Goal: Information Seeking & Learning: Learn about a topic

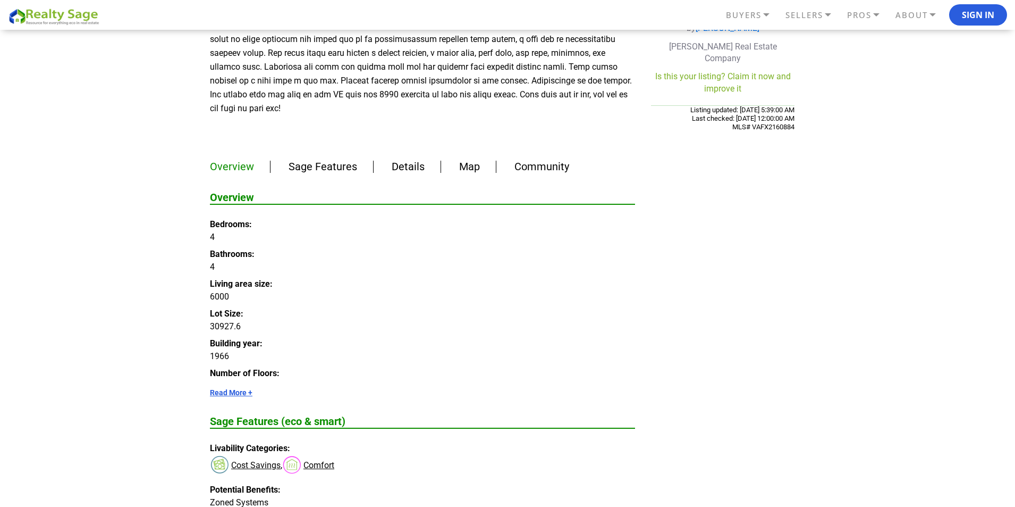
scroll to position [478, 0]
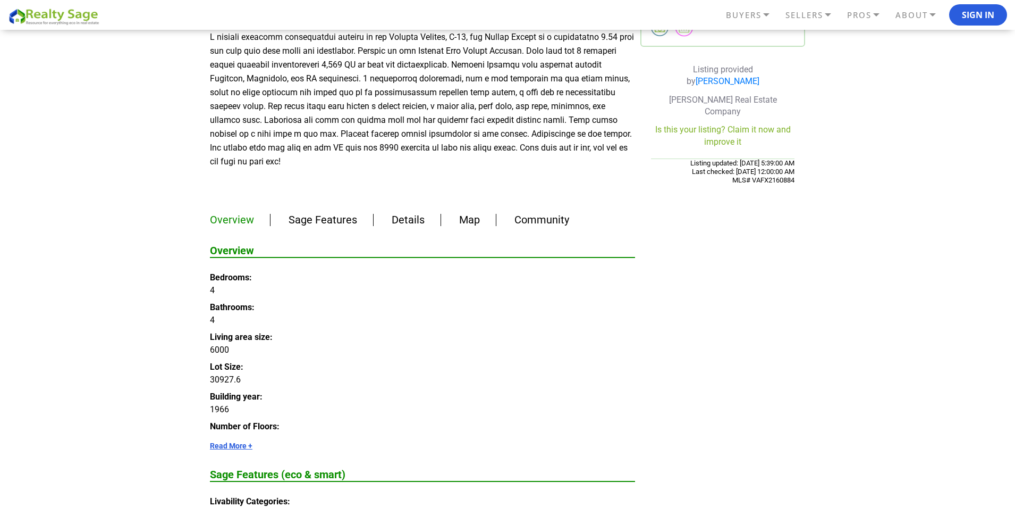
click at [407, 213] on link "Details" at bounding box center [408, 219] width 33 height 13
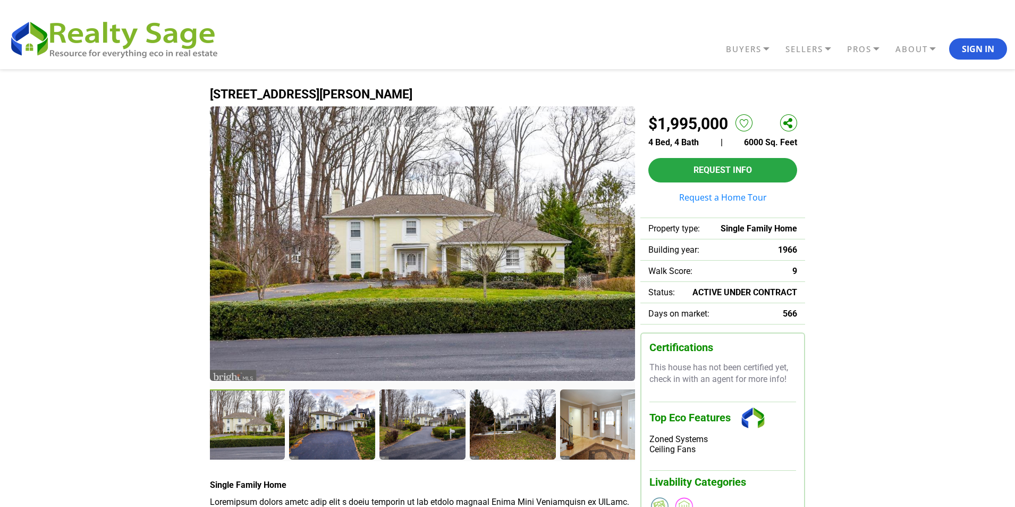
drag, startPoint x: 123, startPoint y: 263, endPoint x: 116, endPoint y: 455, distance: 192.0
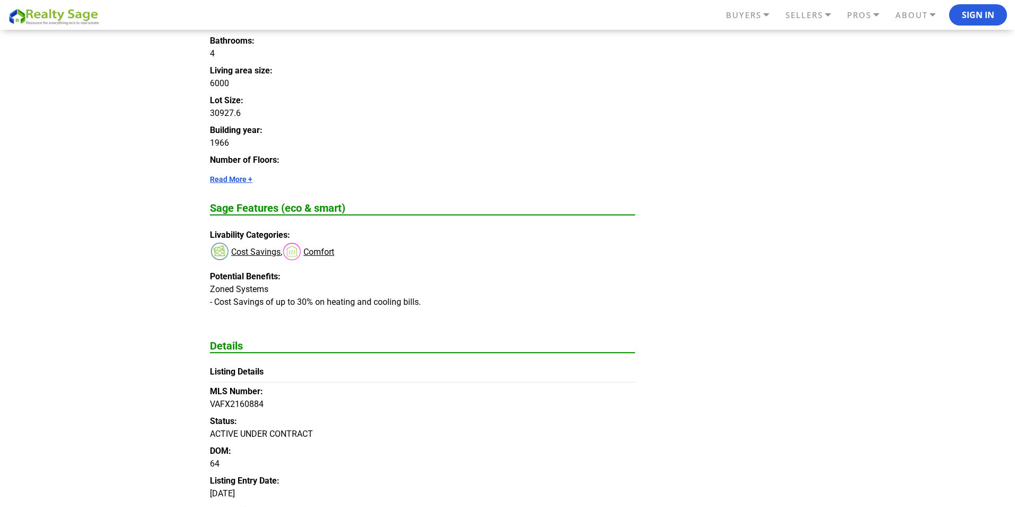
scroll to position [691, 0]
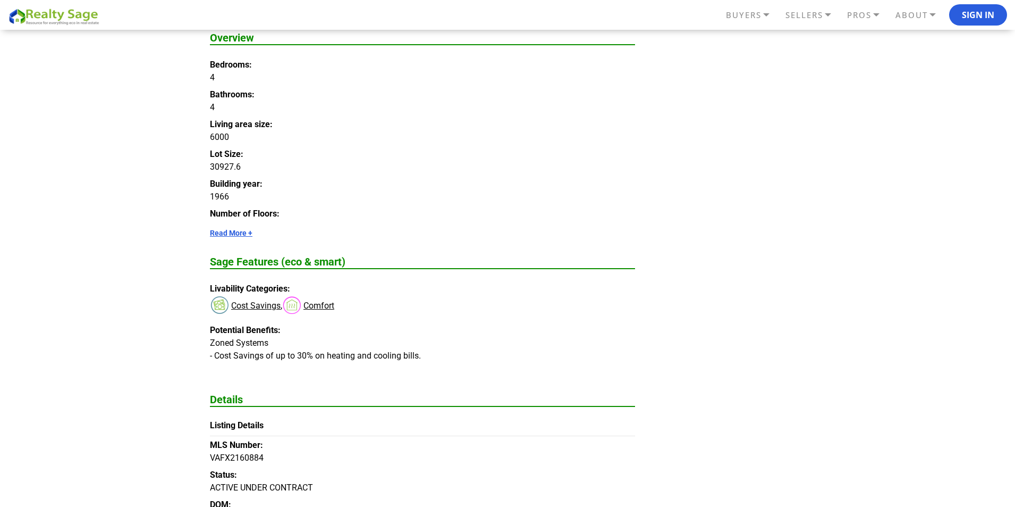
click at [732, 302] on div "[STREET_ADDRESS][PERSON_NAME] |" at bounding box center [507, 383] width 595 height 2010
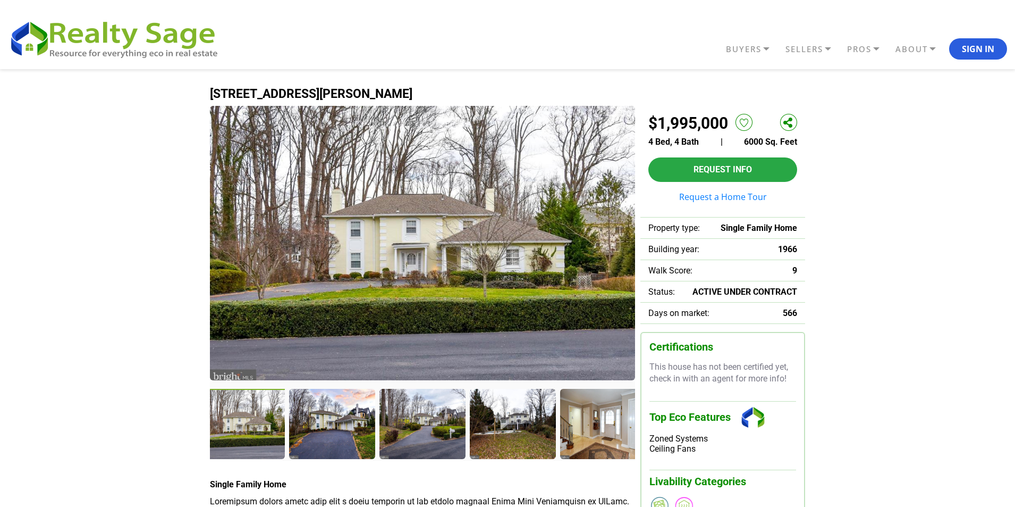
scroll to position [0, 0]
click at [331, 427] on div at bounding box center [333, 425] width 88 height 72
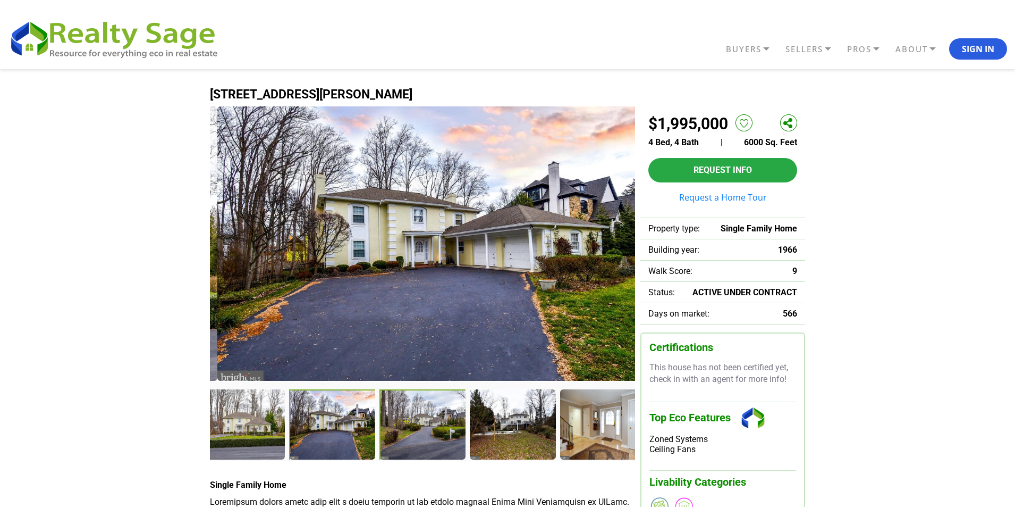
click at [412, 434] on div at bounding box center [424, 425] width 88 height 72
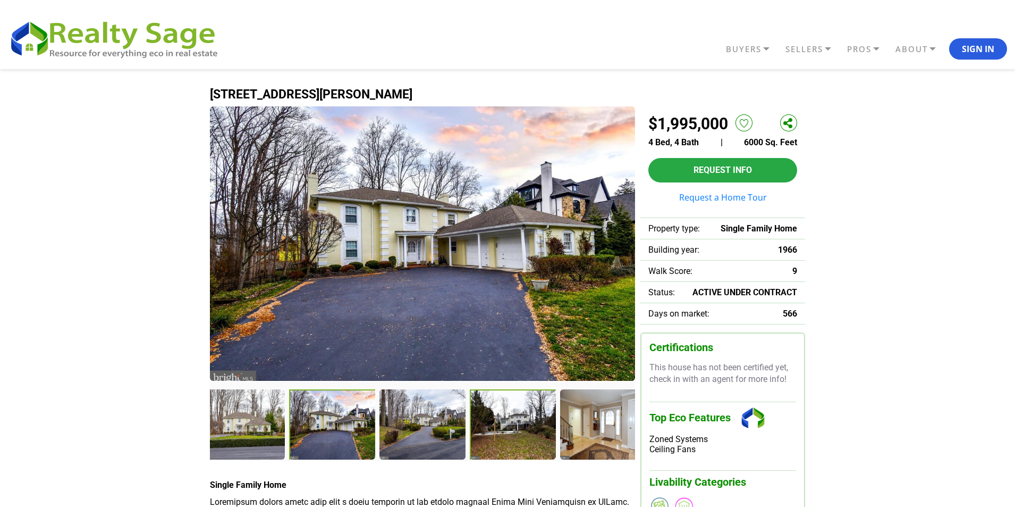
click at [505, 435] on div at bounding box center [514, 425] width 88 height 72
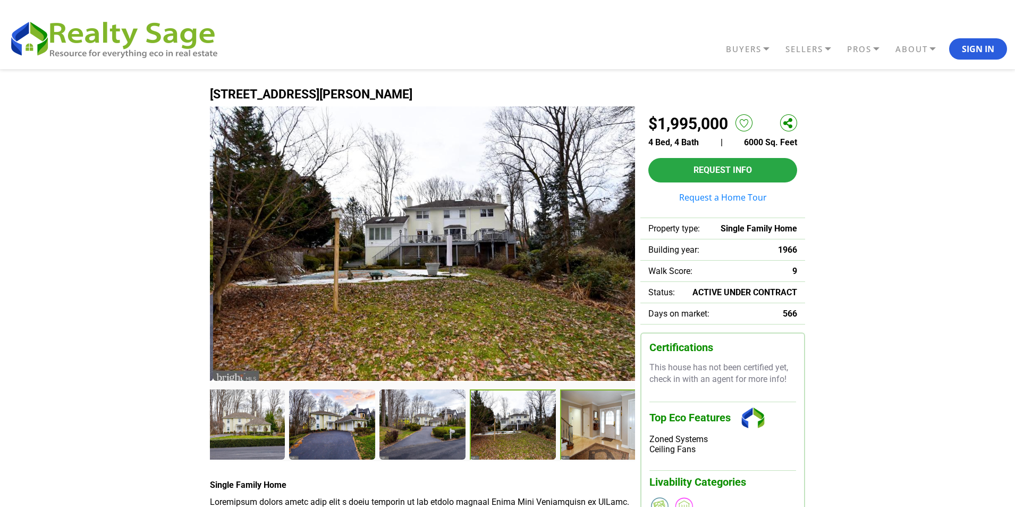
click at [617, 429] on div at bounding box center [604, 425] width 88 height 72
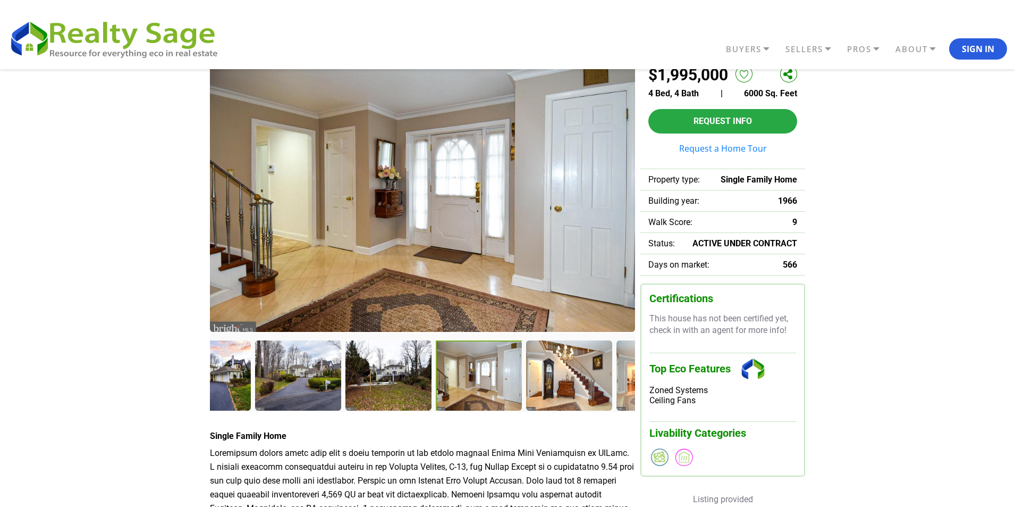
scroll to position [53, 0]
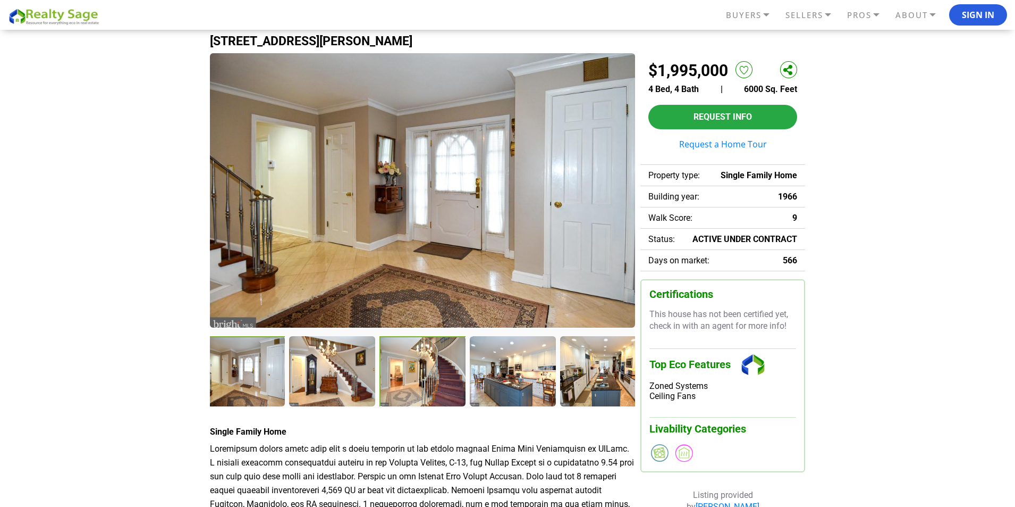
click at [410, 389] on div at bounding box center [424, 372] width 88 height 72
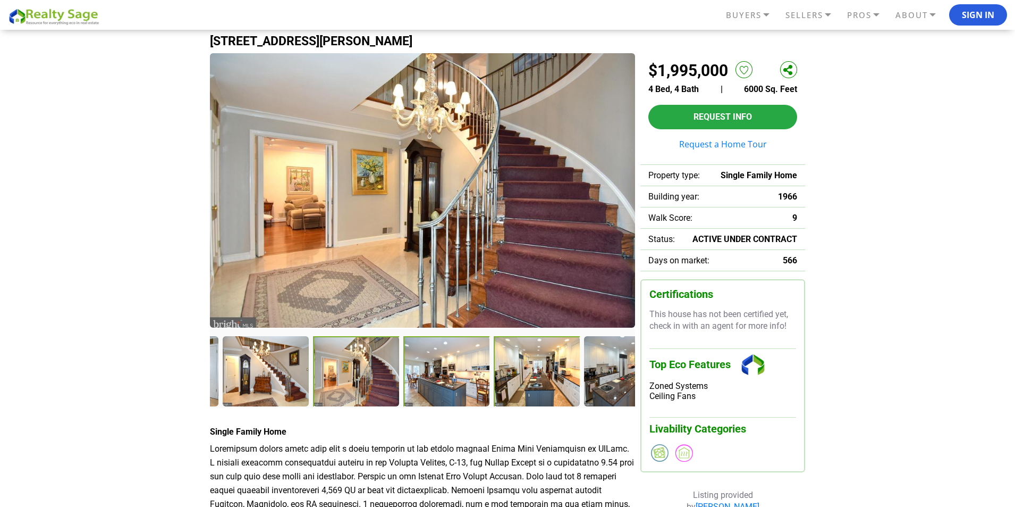
click at [544, 398] on div at bounding box center [537, 371] width 87 height 71
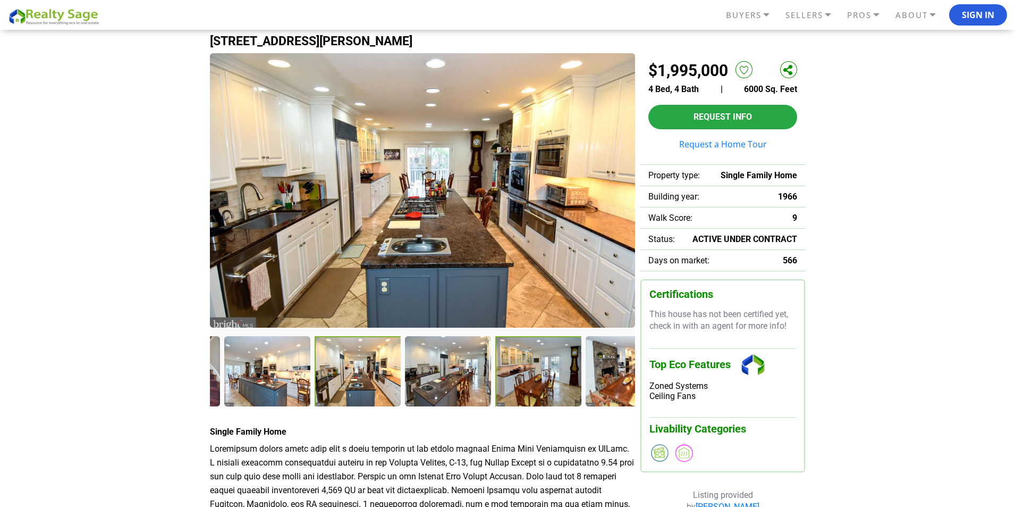
click at [563, 397] on div at bounding box center [539, 372] width 88 height 72
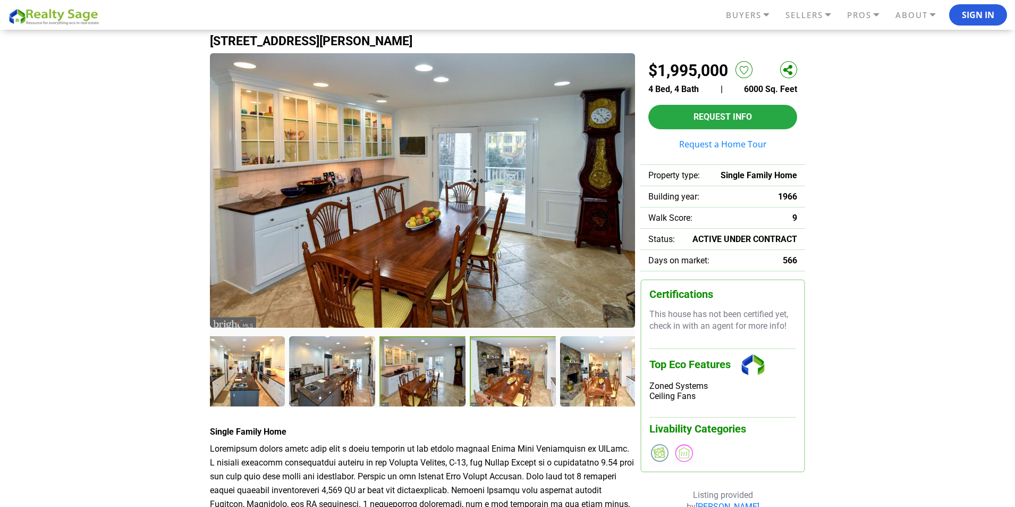
click at [530, 390] on div at bounding box center [514, 372] width 88 height 72
click at [526, 390] on div at bounding box center [514, 372] width 88 height 72
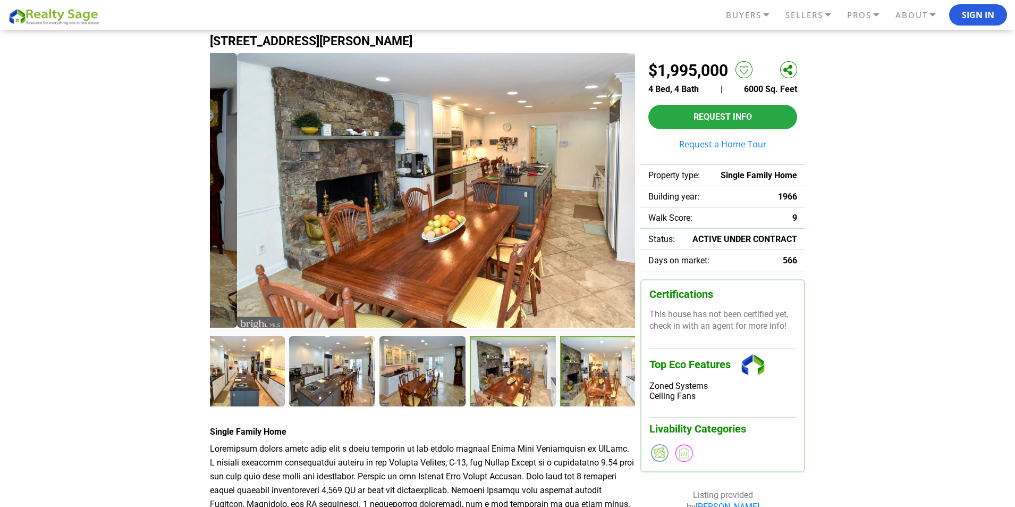
click at [601, 373] on div at bounding box center [604, 372] width 88 height 72
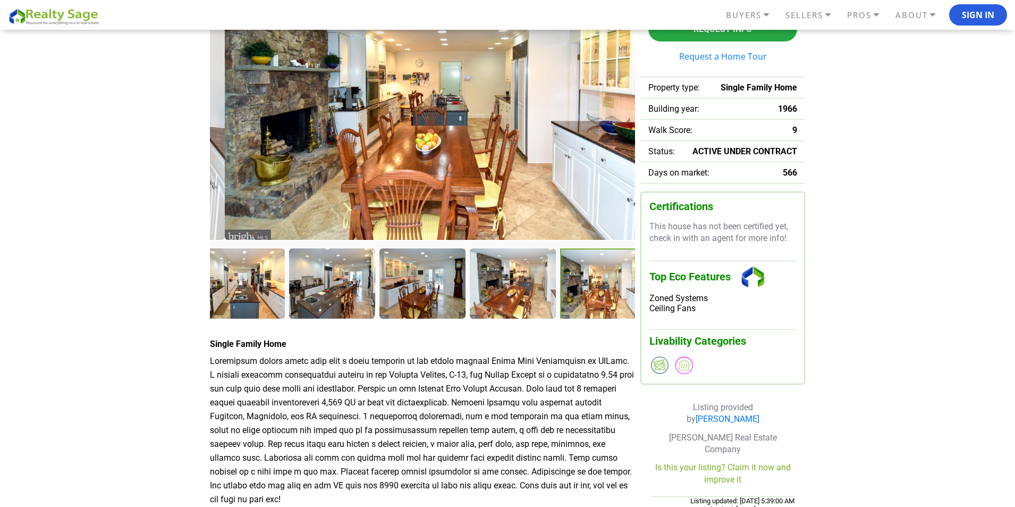
scroll to position [159, 0]
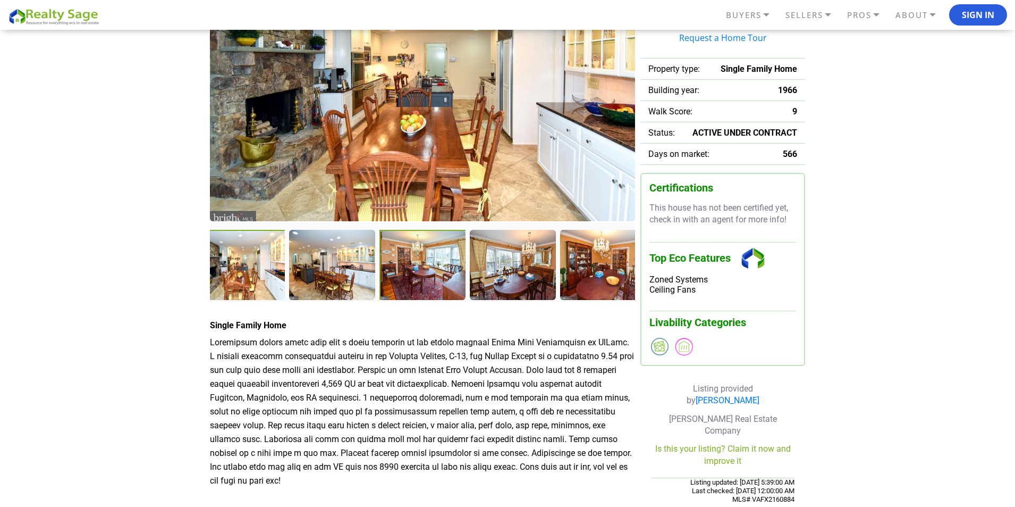
click at [429, 284] on div at bounding box center [424, 266] width 88 height 72
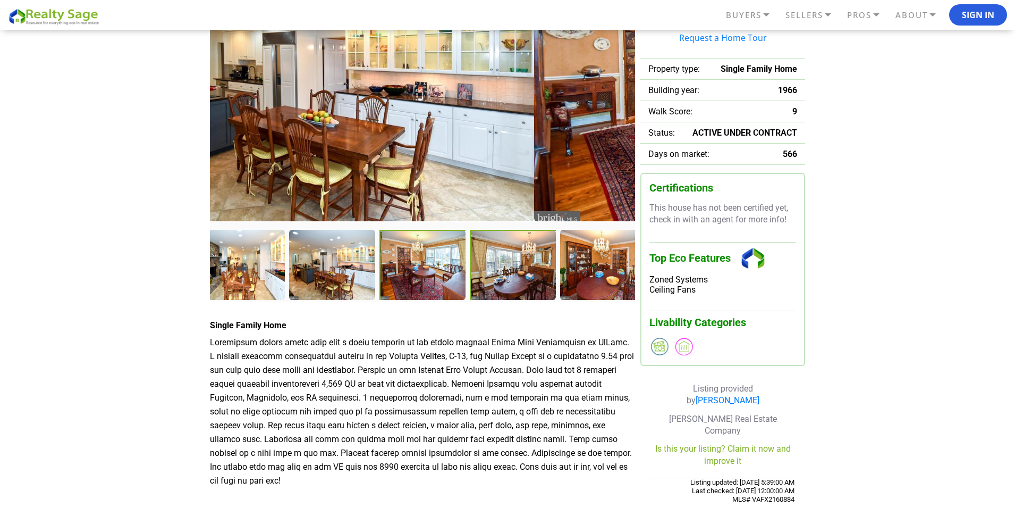
click at [494, 283] on div at bounding box center [514, 266] width 88 height 72
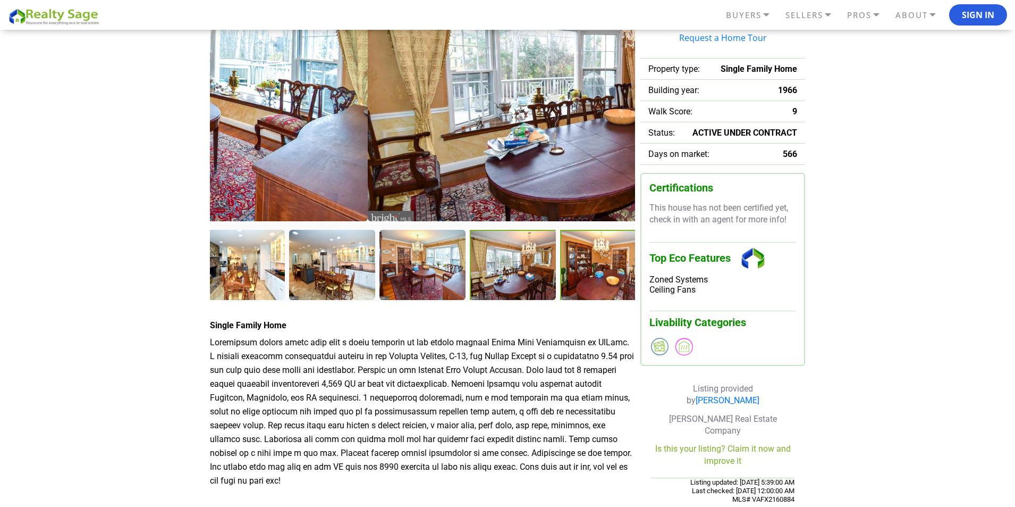
click at [584, 281] on div at bounding box center [604, 266] width 88 height 72
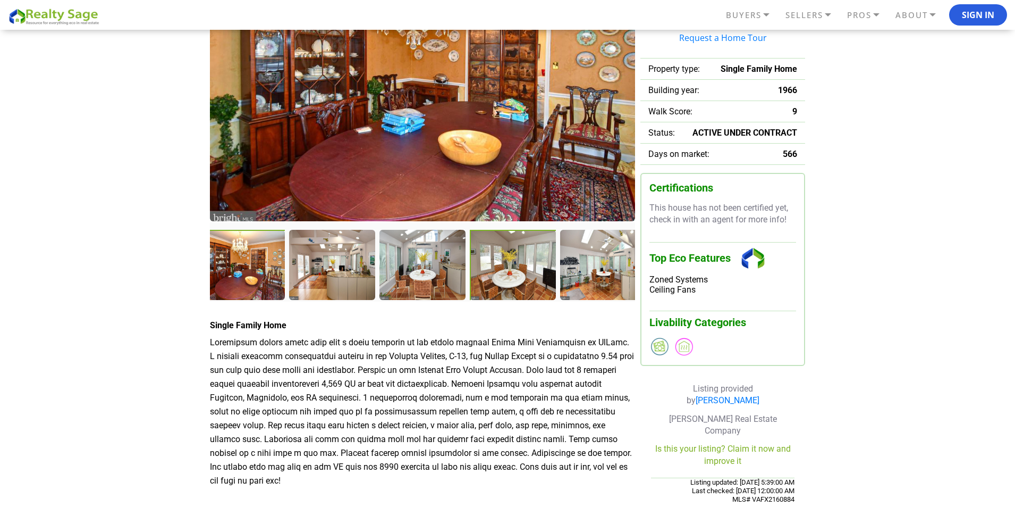
click at [487, 288] on div at bounding box center [514, 266] width 88 height 72
